Goal: Check status: Check status

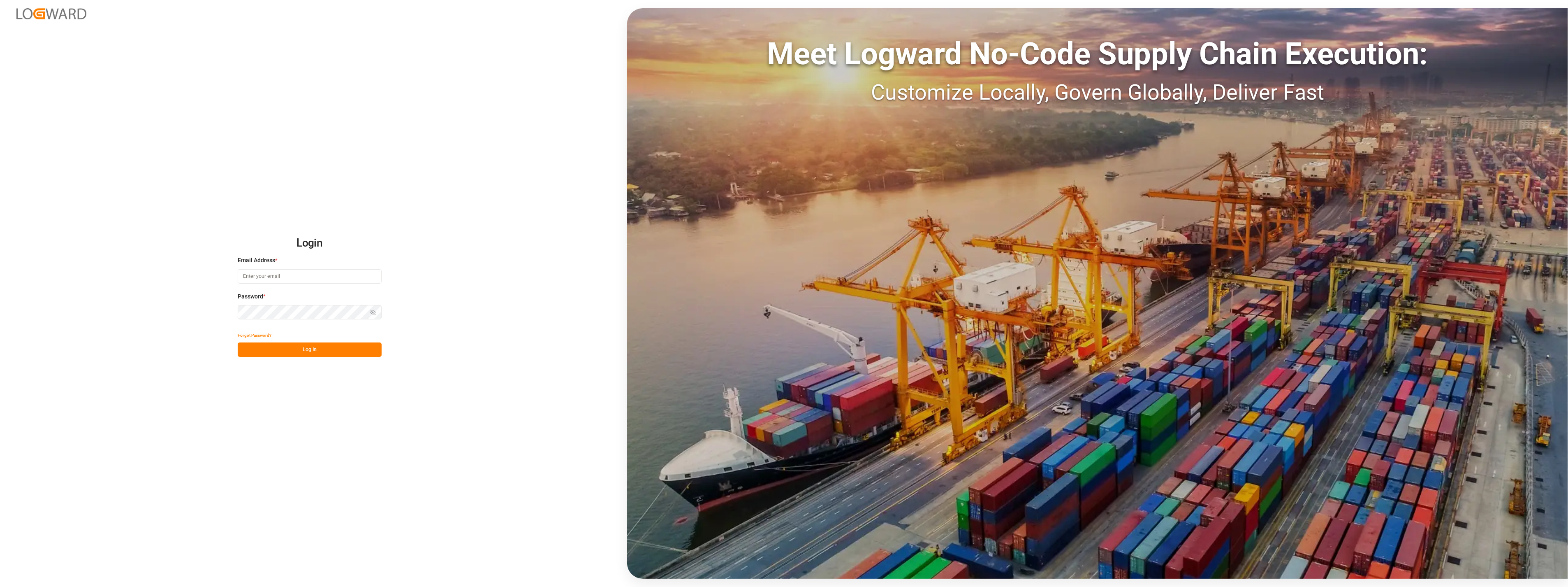
type input "[PERSON_NAME][EMAIL_ADDRESS][PERSON_NAME][DOMAIN_NAME]"
click at [302, 351] on button "Log In" at bounding box center [309, 350] width 144 height 14
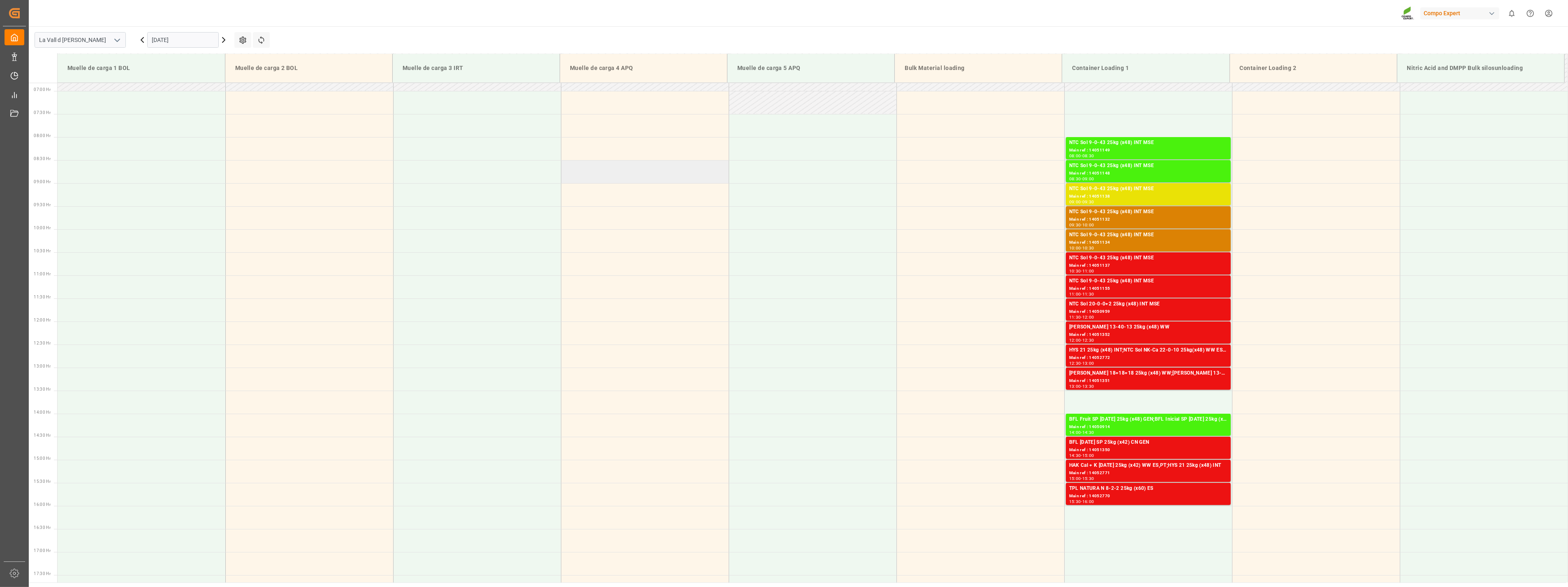
scroll to position [364, 0]
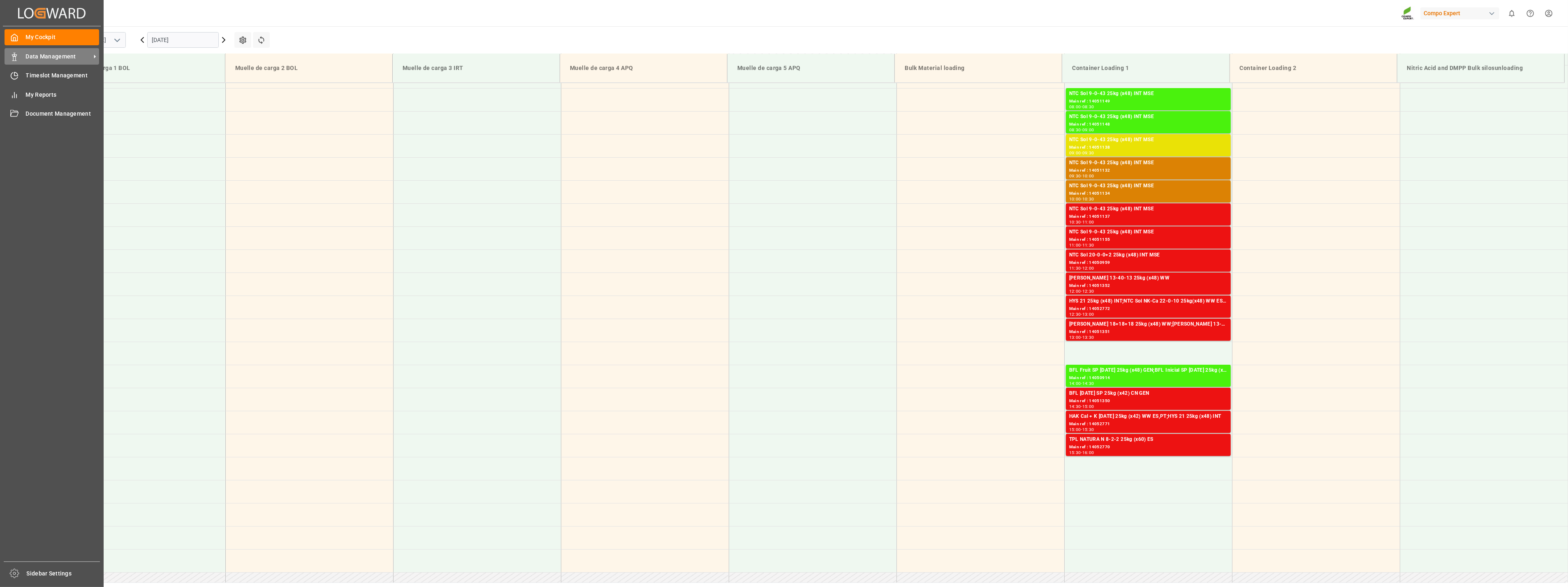
click at [17, 59] on icon at bounding box center [14, 56] width 9 height 9
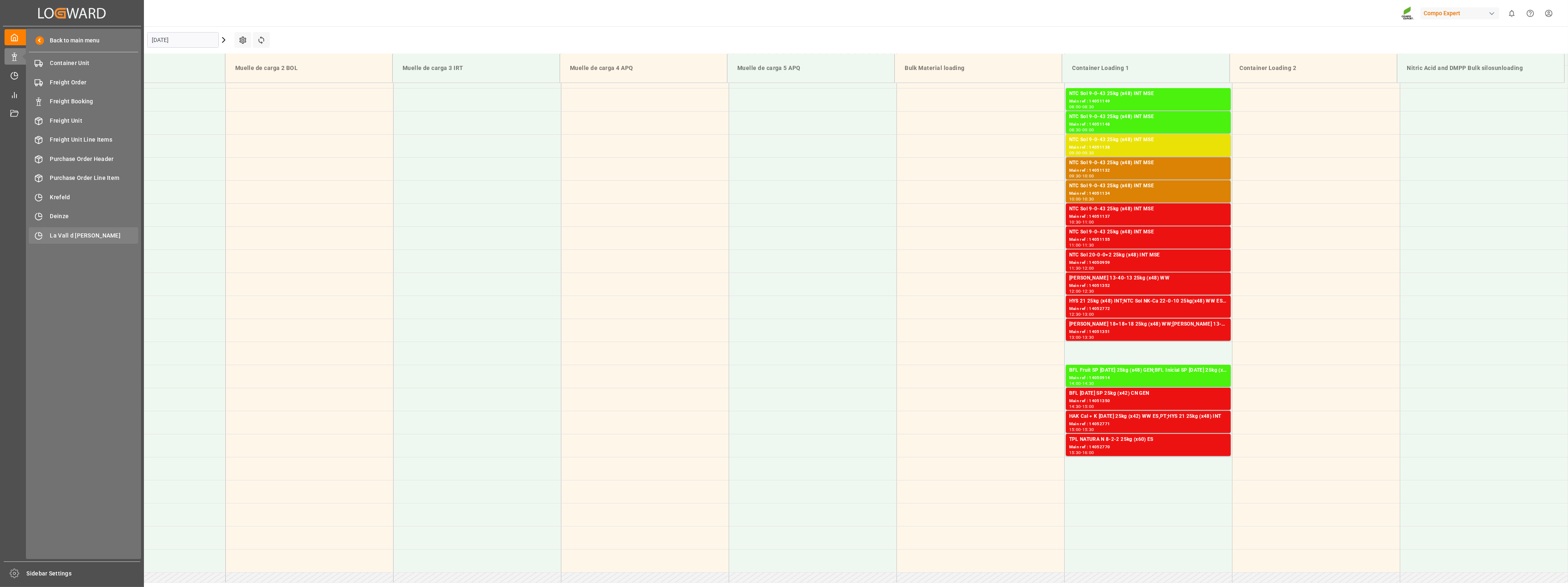
click at [77, 234] on span "La Vall d [PERSON_NAME]" at bounding box center [94, 236] width 88 height 9
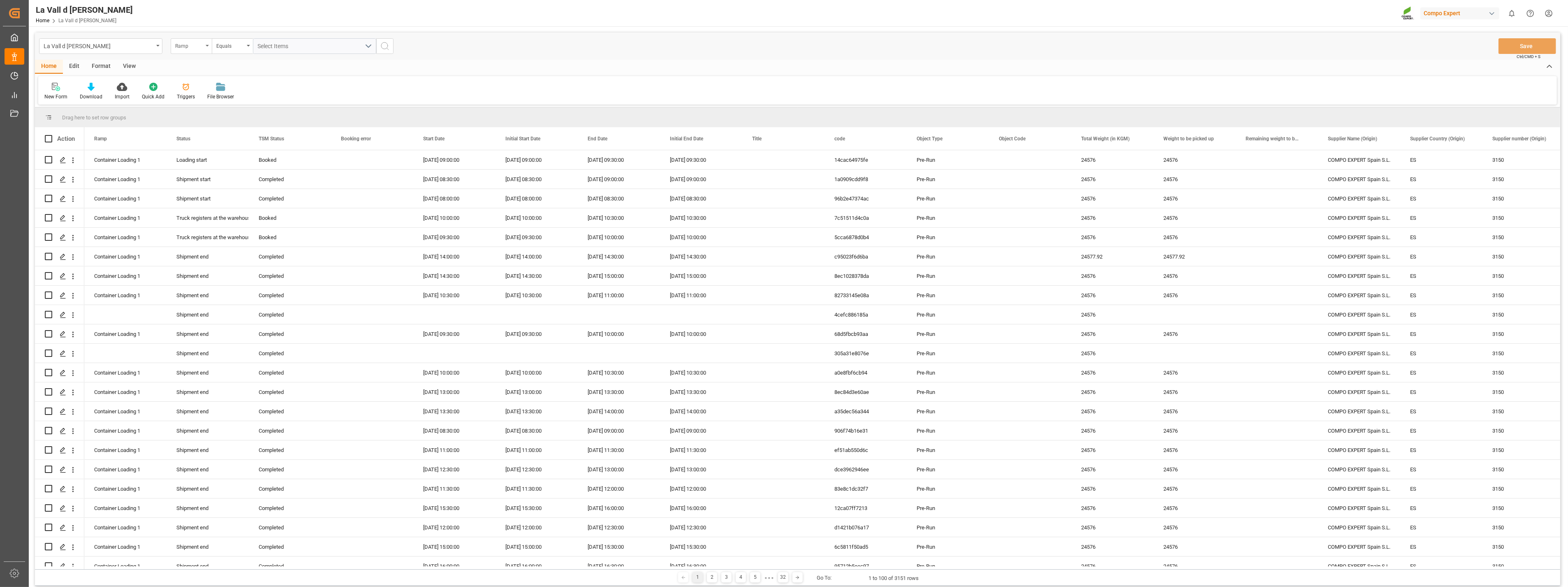
click at [206, 43] on div "Ramp" at bounding box center [191, 46] width 41 height 15
type input "sap"
click at [212, 77] on div "SAP Order Number" at bounding box center [232, 84] width 122 height 17
click at [244, 46] on div "Equals" at bounding box center [232, 46] width 41 height 15
click at [233, 107] on div "Fuzzy search" at bounding box center [273, 101] width 122 height 17
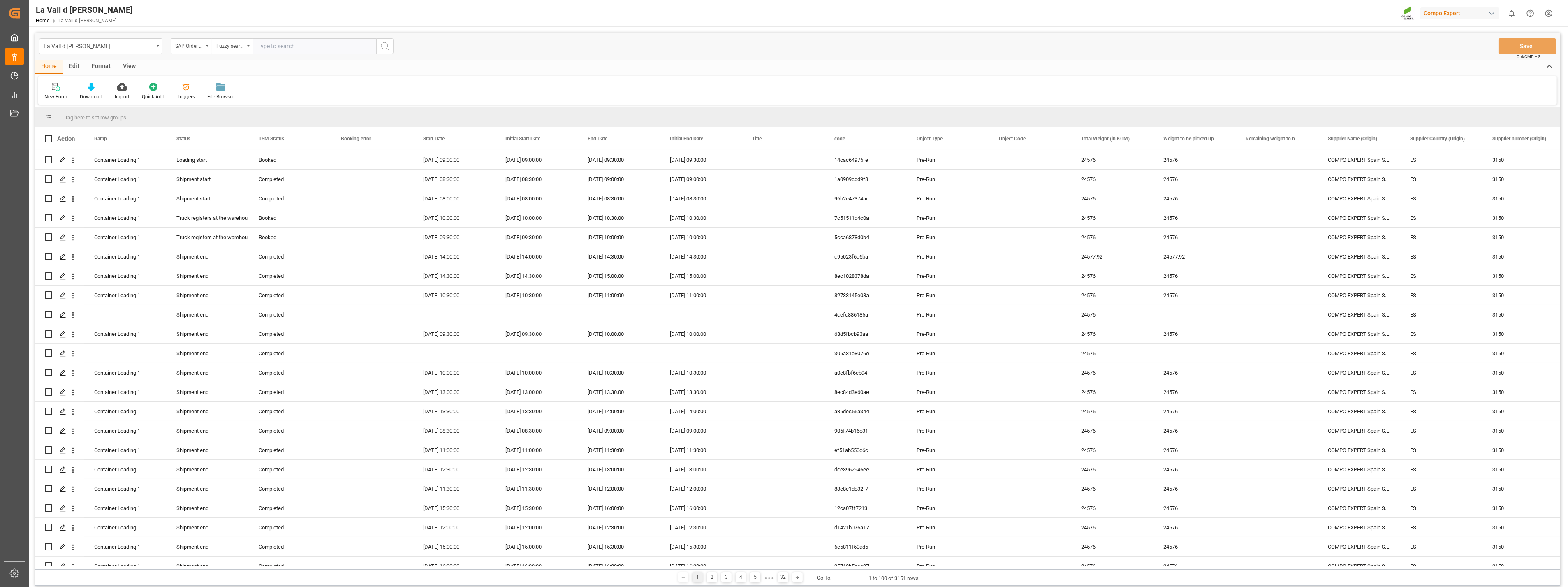
paste input "4510364348"
type input "4510364348"
